Goal: Communication & Community: Answer question/provide support

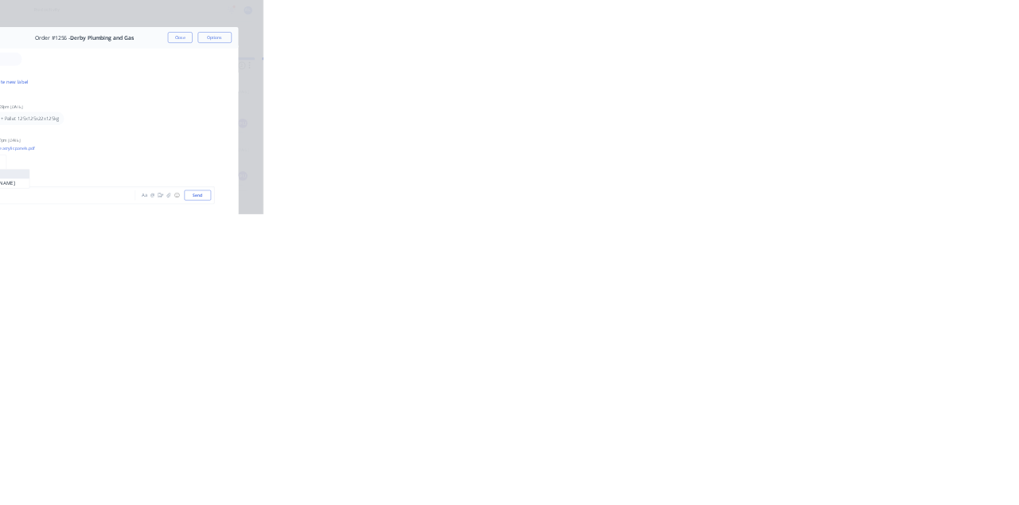
click at [904, 481] on div "@k P Packaging KN Kimberley Neal Aa @ ☺ Send" at bounding box center [602, 459] width 606 height 41
click at [717, 469] on div "@k" at bounding box center [512, 460] width 408 height 17
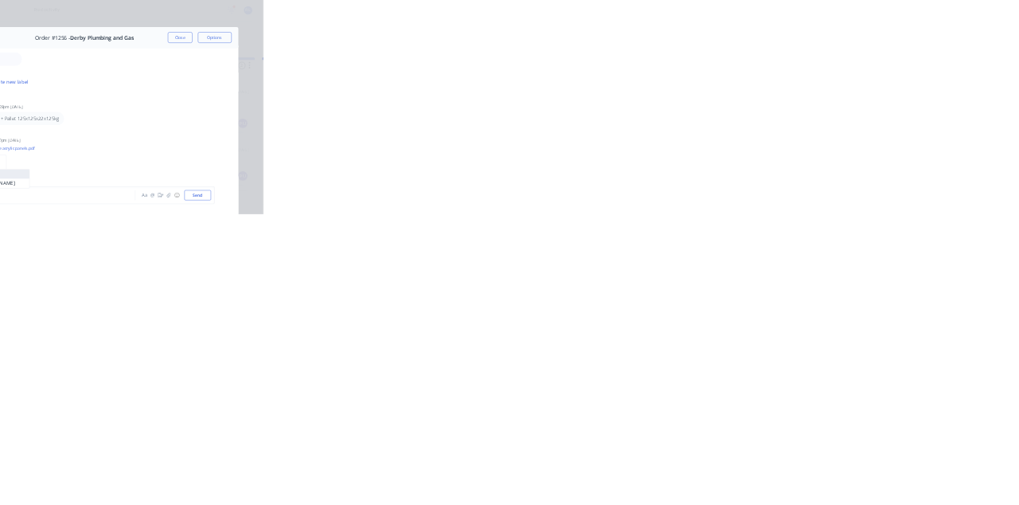
click at [717, 469] on div "@k" at bounding box center [512, 460] width 408 height 17
click at [896, 472] on button "Send" at bounding box center [864, 460] width 63 height 24
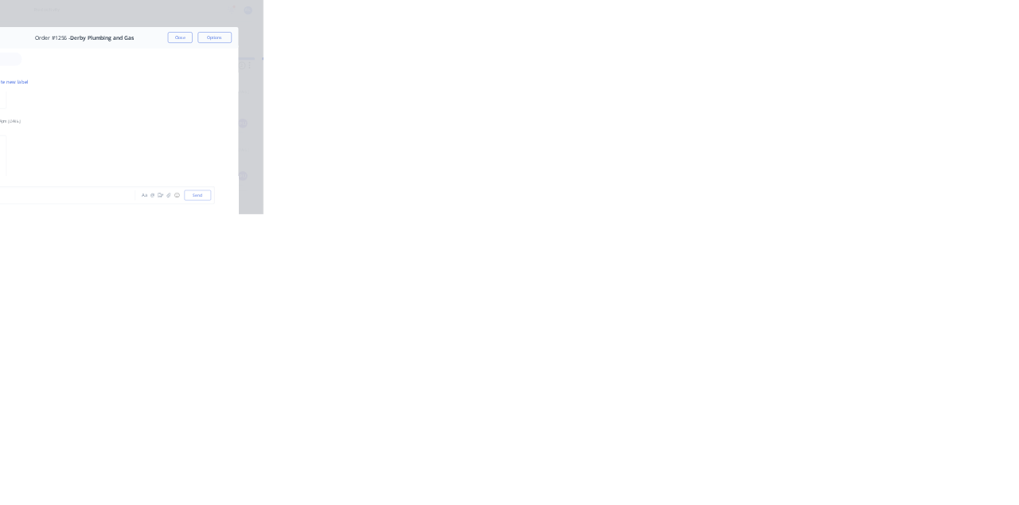
click at [852, 81] on button "Close" at bounding box center [823, 88] width 58 height 25
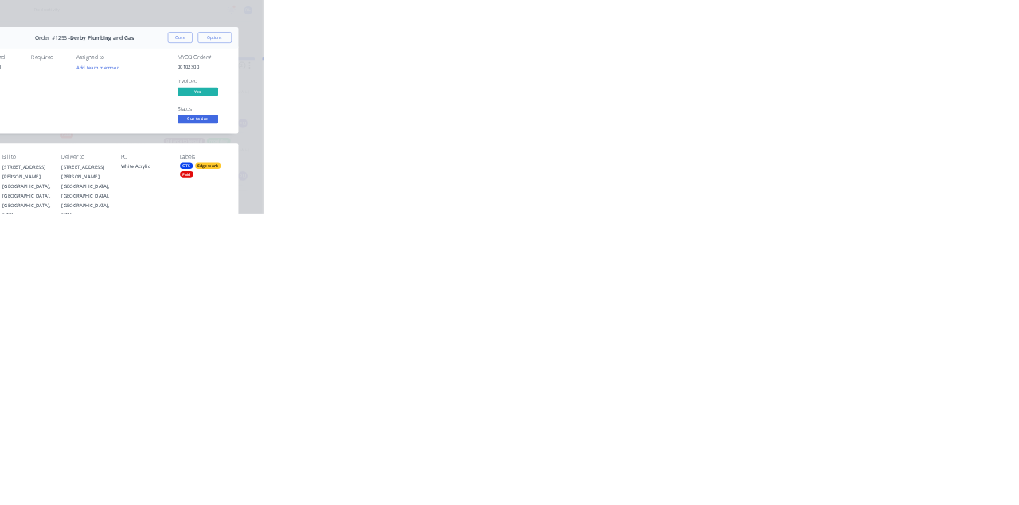
click at [166, 139] on div "Collaborate" at bounding box center [135, 139] width 63 height 14
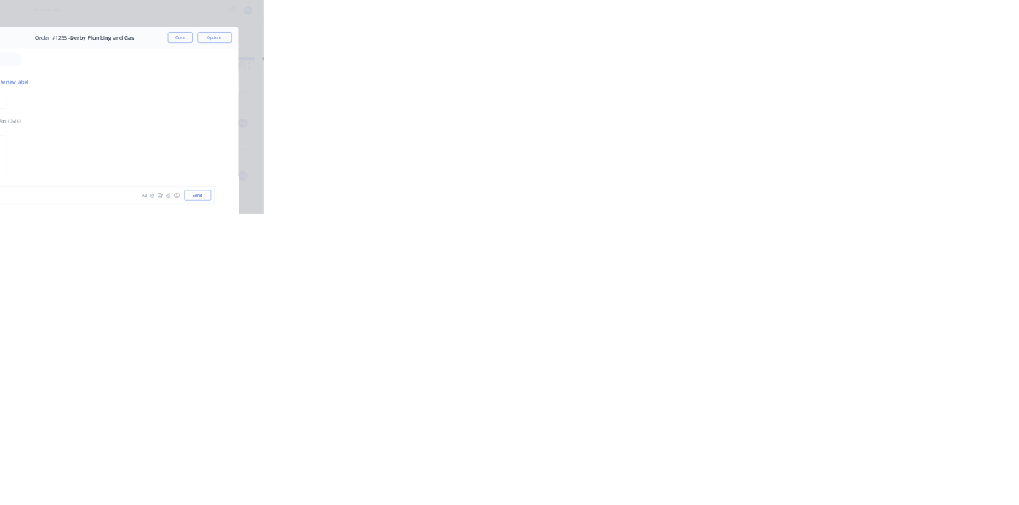
click at [717, 469] on div at bounding box center [512, 460] width 408 height 17
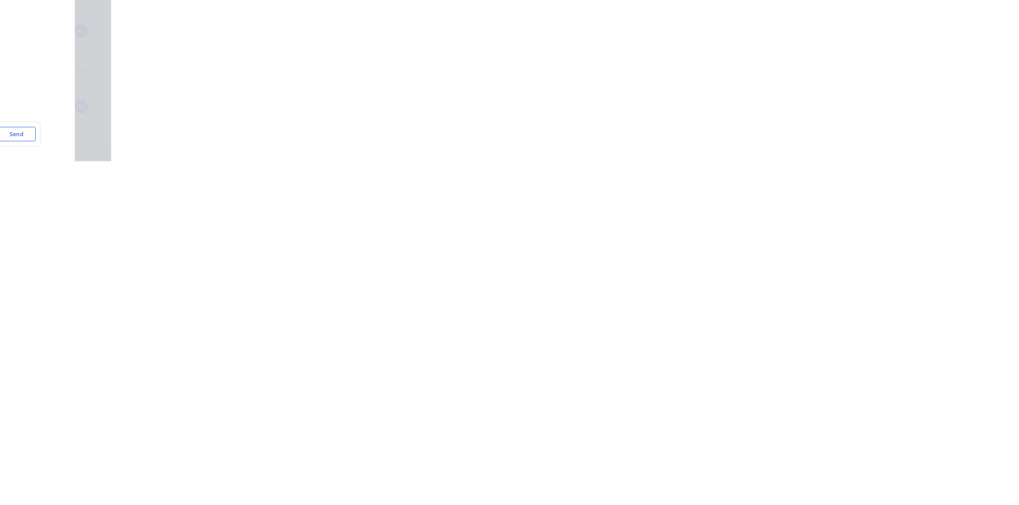
click at [896, 472] on button "Send" at bounding box center [864, 460] width 63 height 24
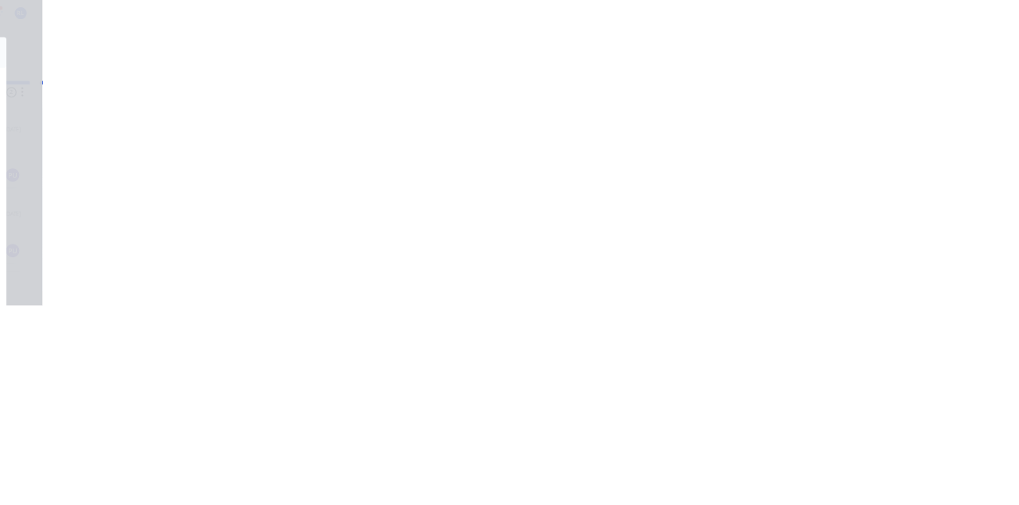
click at [852, 88] on button "Close" at bounding box center [823, 88] width 58 height 25
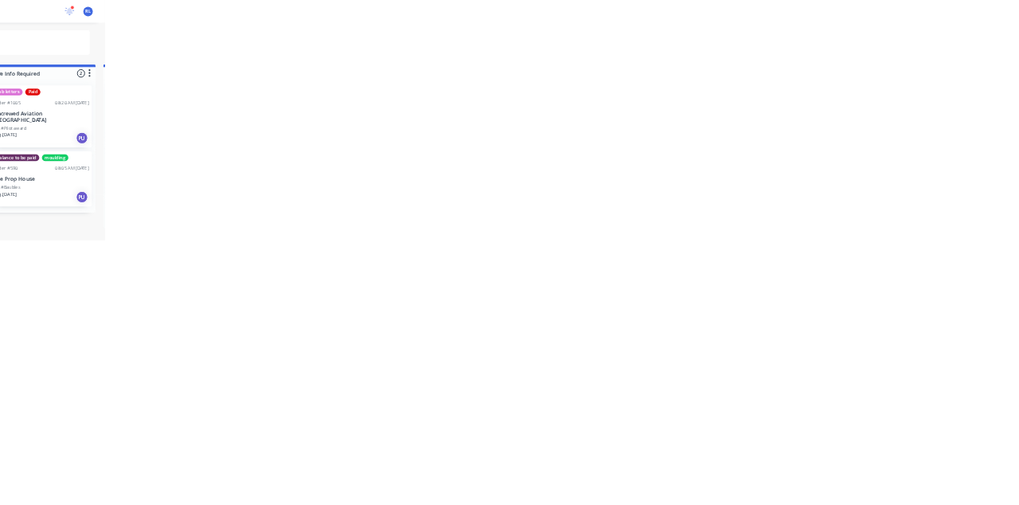
scroll to position [513, 0]
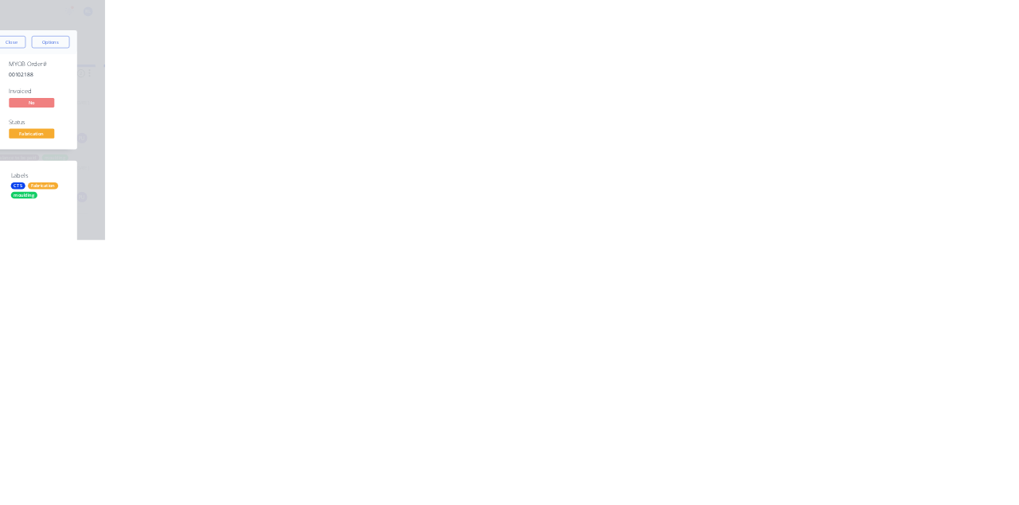
click at [147, 223] on div "Tracking" at bounding box center [126, 219] width 44 height 14
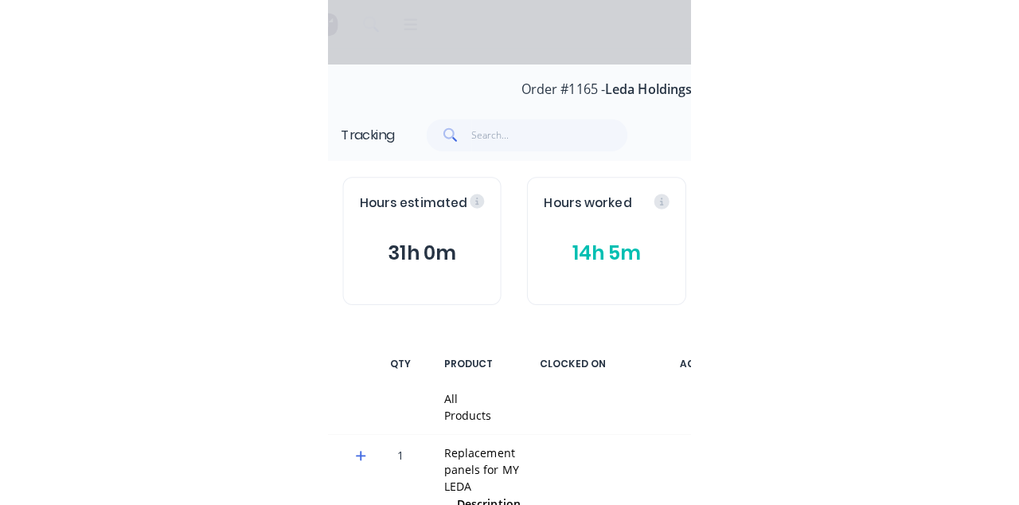
scroll to position [0, 0]
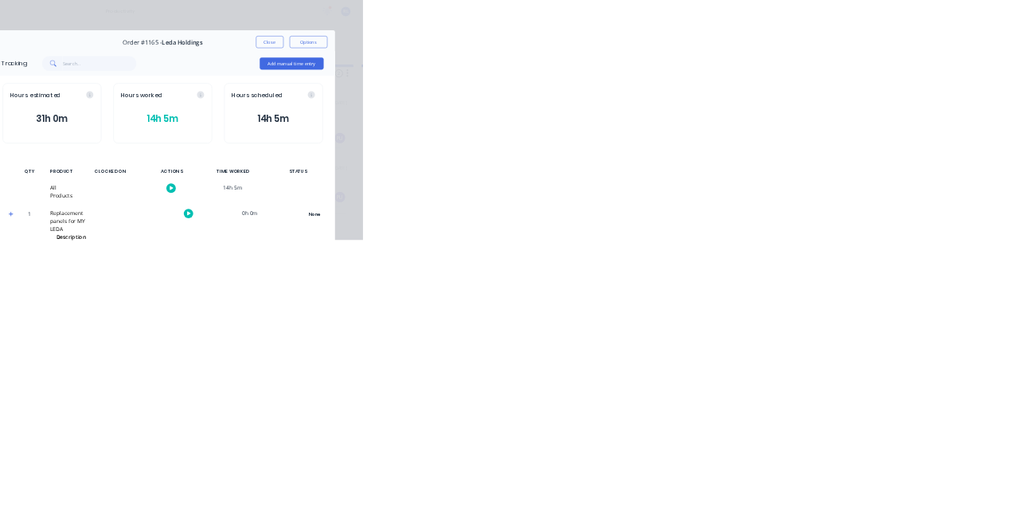
click at [620, 395] on icon "button" at bounding box center [616, 396] width 8 height 9
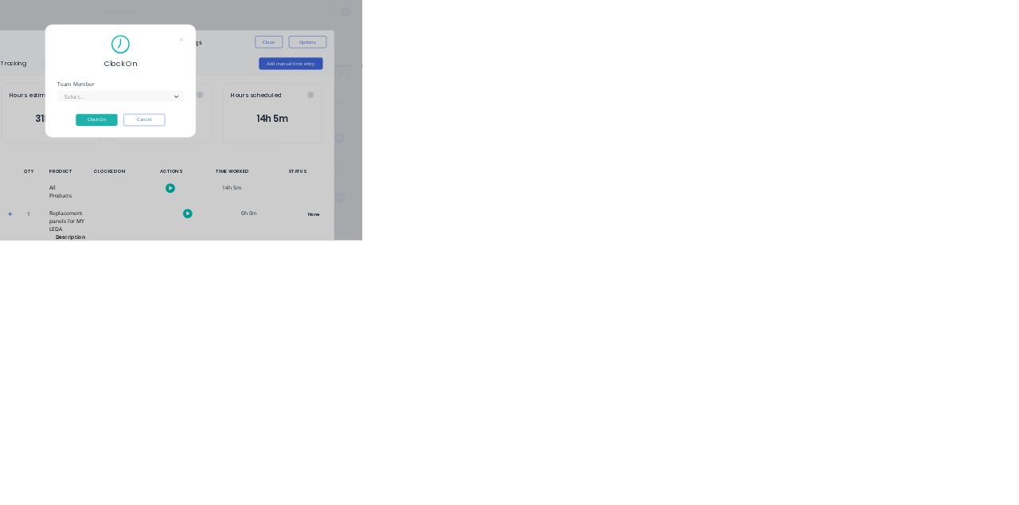
scroll to position [292, 0]
click at [503, 251] on button "Clock On" at bounding box center [460, 252] width 88 height 25
